Goal: Task Accomplishment & Management: Manage account settings

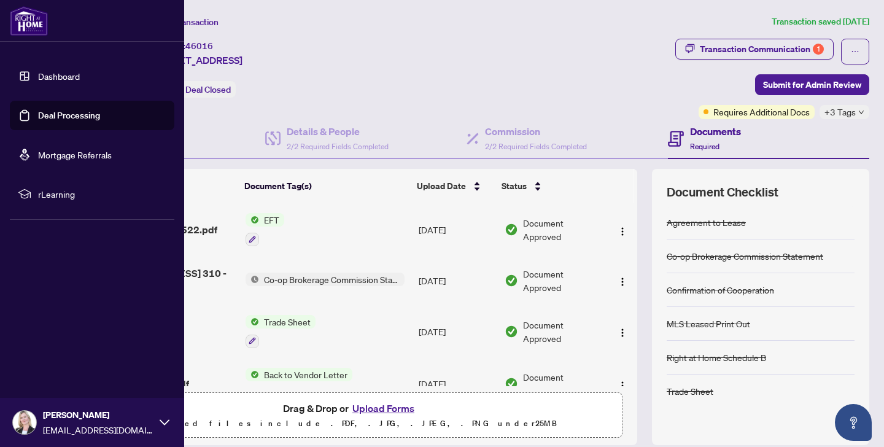
click at [52, 112] on link "Deal Processing" at bounding box center [69, 115] width 62 height 11
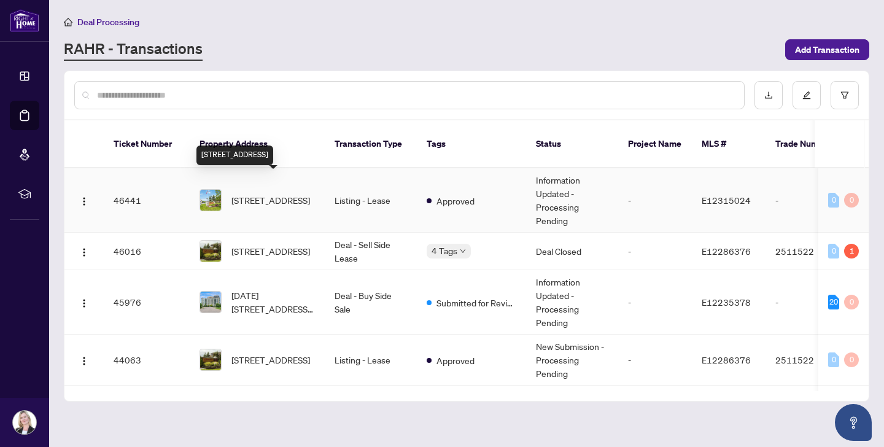
click at [258, 193] on span "[STREET_ADDRESS]" at bounding box center [270, 200] width 79 height 14
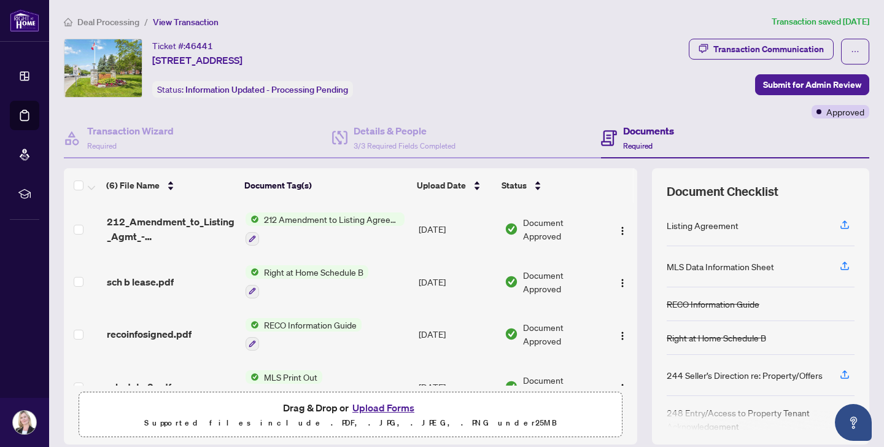
click at [384, 406] on button "Upload Forms" at bounding box center [383, 408] width 69 height 16
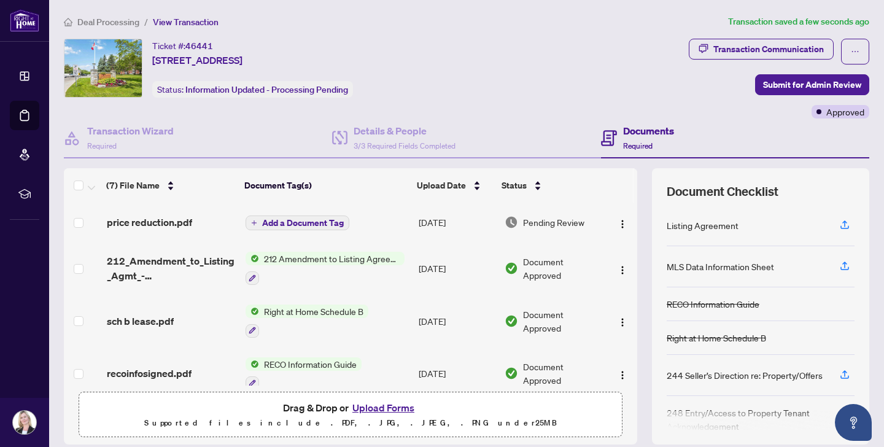
click at [303, 220] on span "Add a Document Tag" at bounding box center [303, 223] width 82 height 9
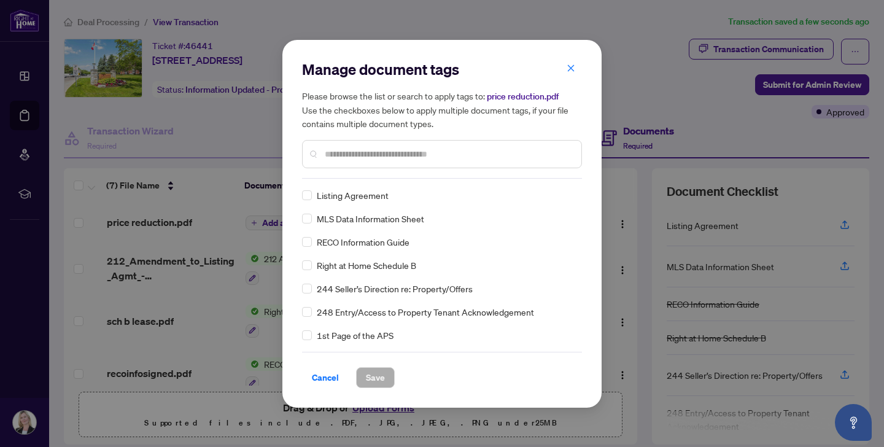
click at [331, 153] on input "text" at bounding box center [448, 154] width 247 height 14
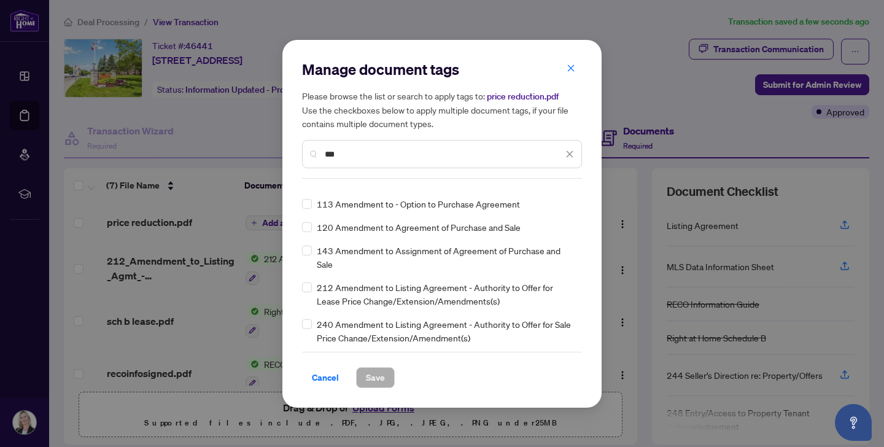
scroll to position [49, 0]
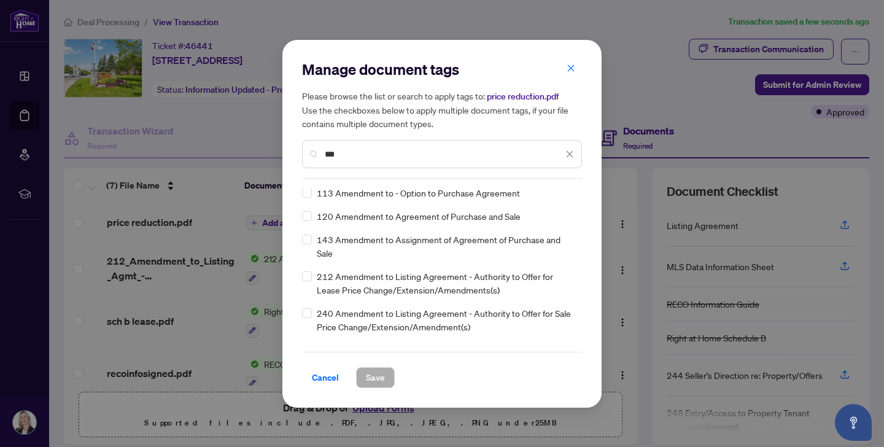
type input "***"
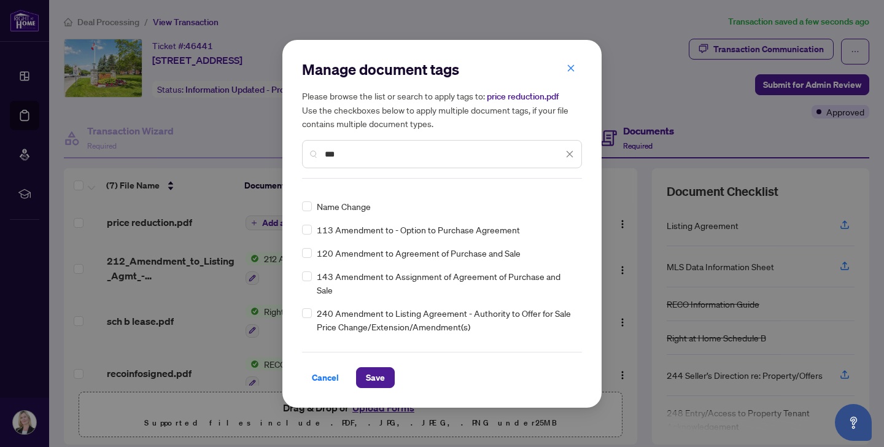
scroll to position [0, 0]
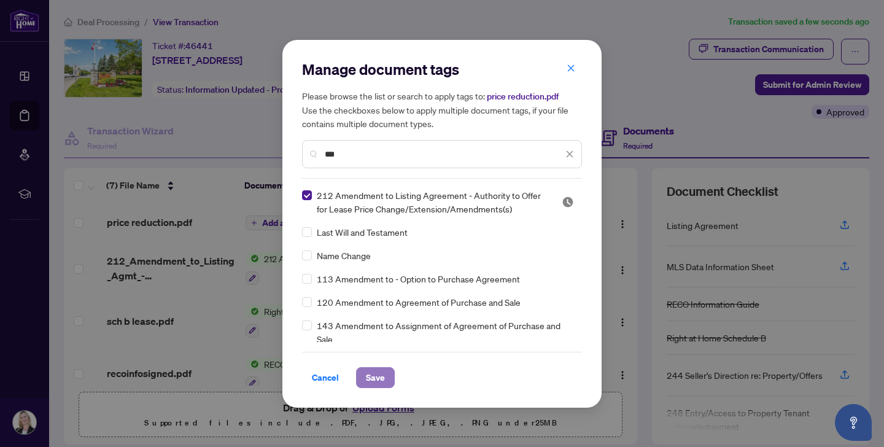
click at [371, 374] on span "Save" at bounding box center [375, 378] width 19 height 20
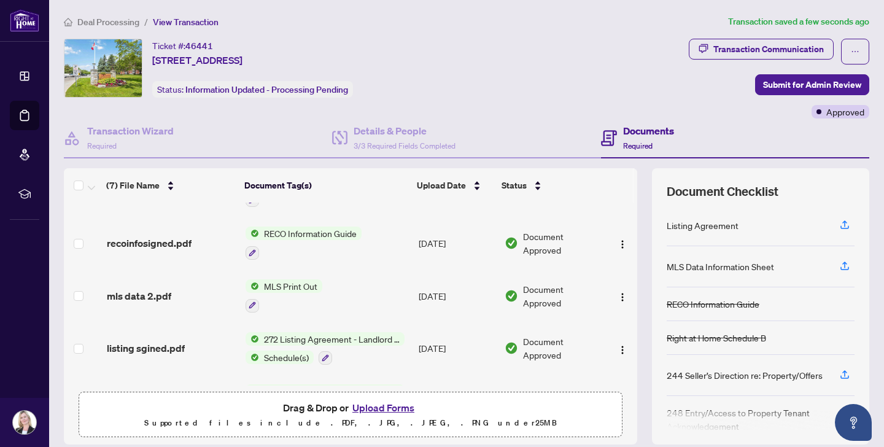
scroll to position [153, 0]
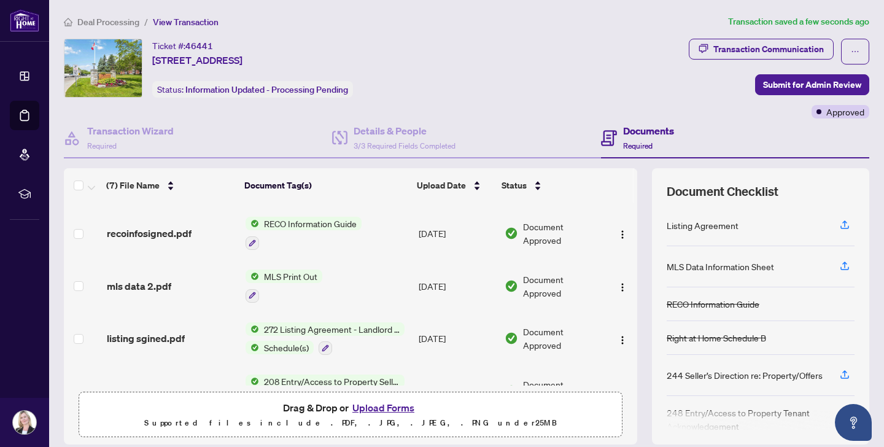
click at [285, 325] on span "272 Listing Agreement - Landlord Designated Representation Agreement Authority …" at bounding box center [331, 329] width 145 height 14
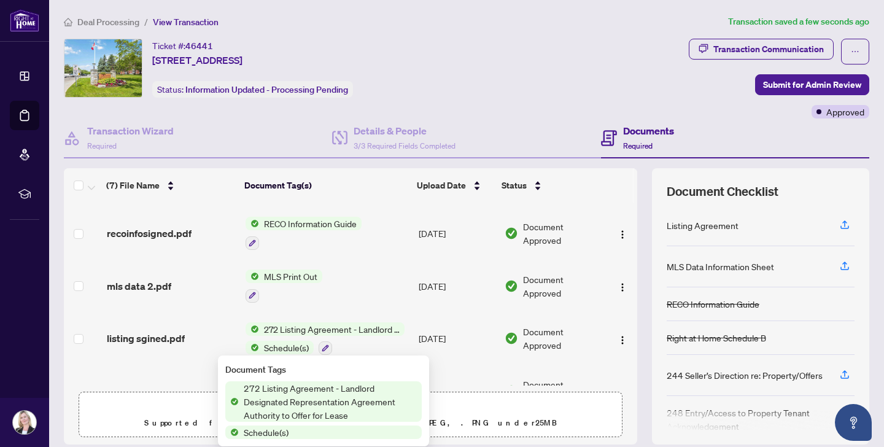
click at [285, 325] on span "272 Listing Agreement - Landlord Designated Representation Agreement Authority …" at bounding box center [331, 329] width 145 height 14
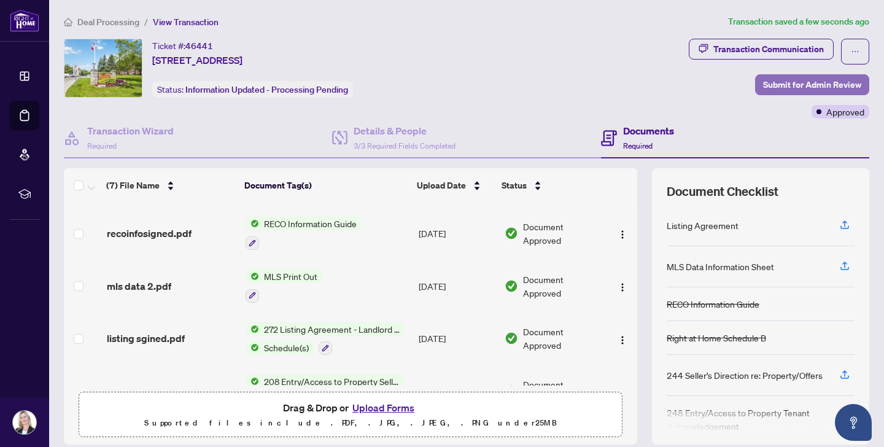
click at [812, 81] on span "Submit for Admin Review" at bounding box center [812, 85] width 98 height 20
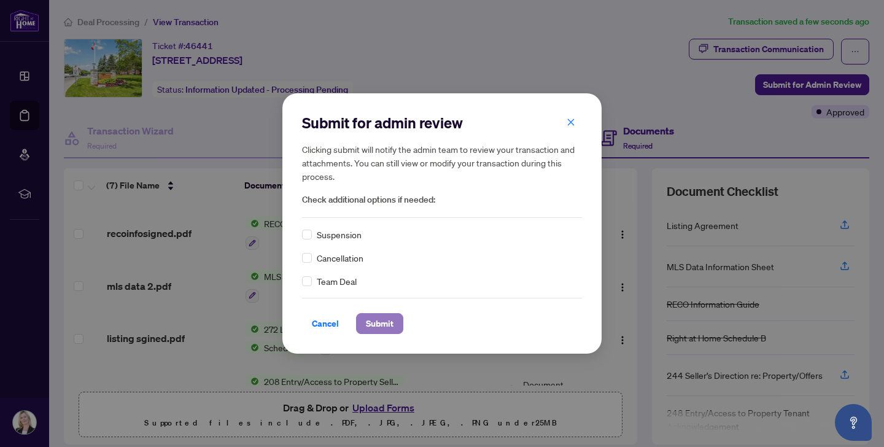
click at [379, 320] on span "Submit" at bounding box center [380, 324] width 28 height 20
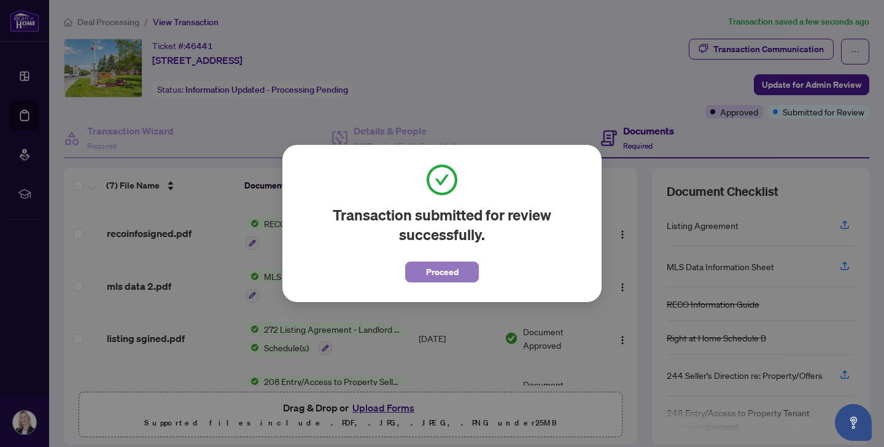
click at [443, 272] on span "Proceed" at bounding box center [442, 272] width 33 height 20
